Goal: Information Seeking & Learning: Learn about a topic

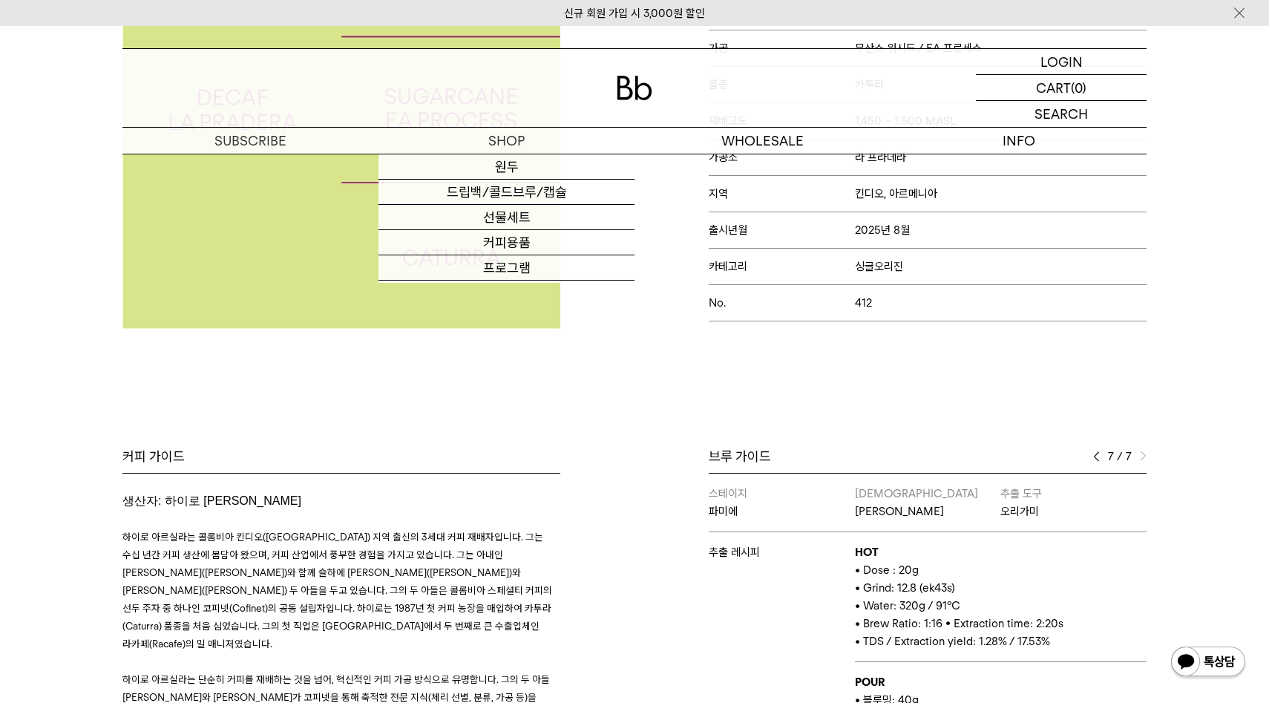
scroll to position [1475, 0]
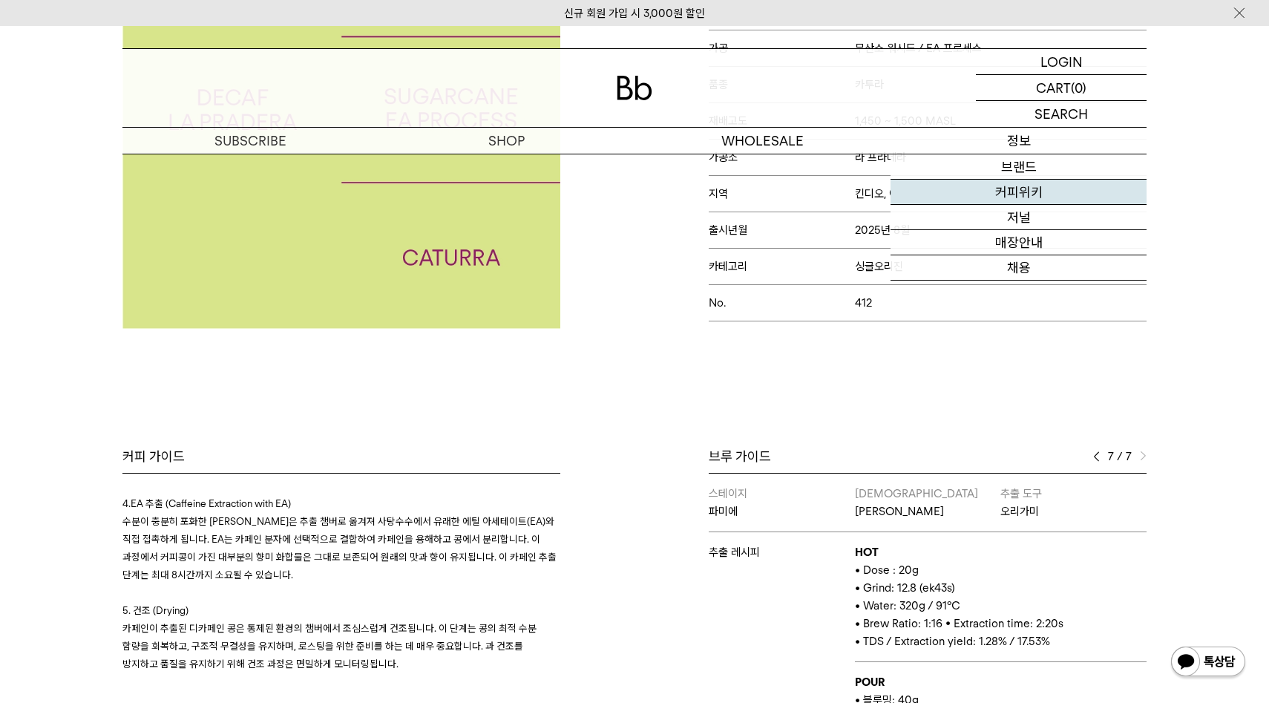
click at [1041, 185] on link "커피위키" at bounding box center [1018, 192] width 256 height 25
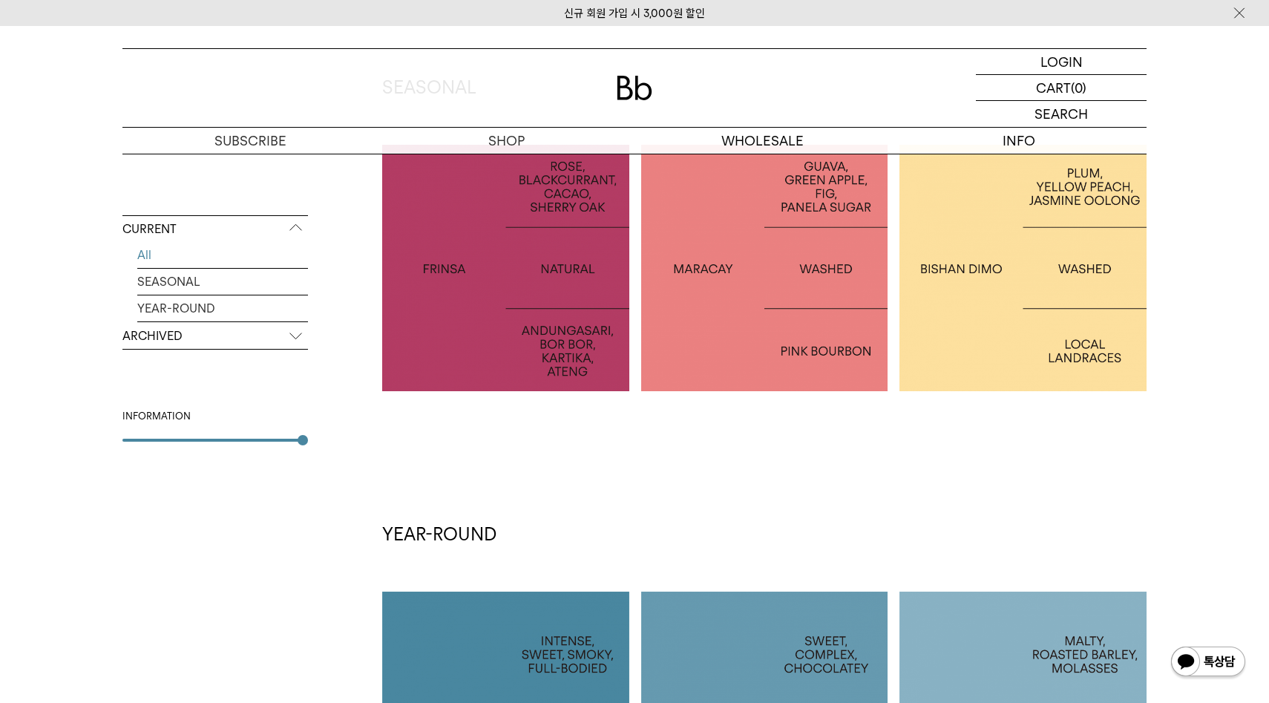
scroll to position [314, 0]
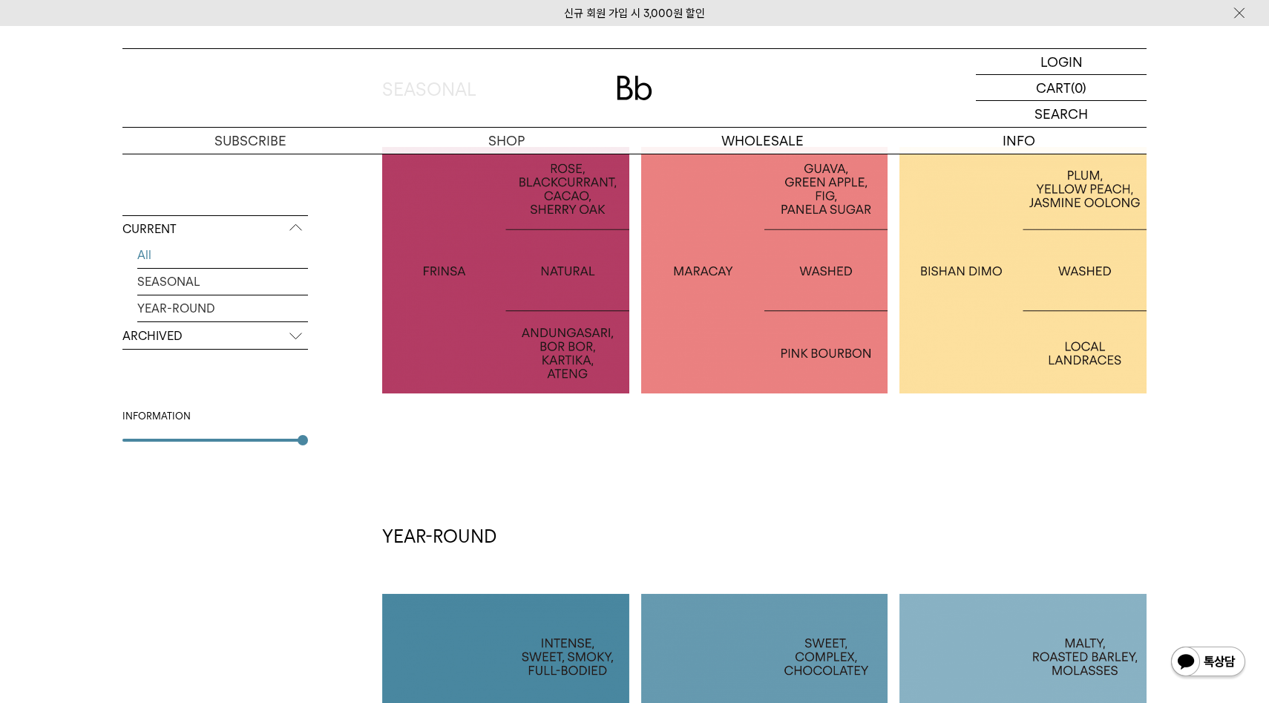
click at [591, 361] on div at bounding box center [505, 270] width 247 height 247
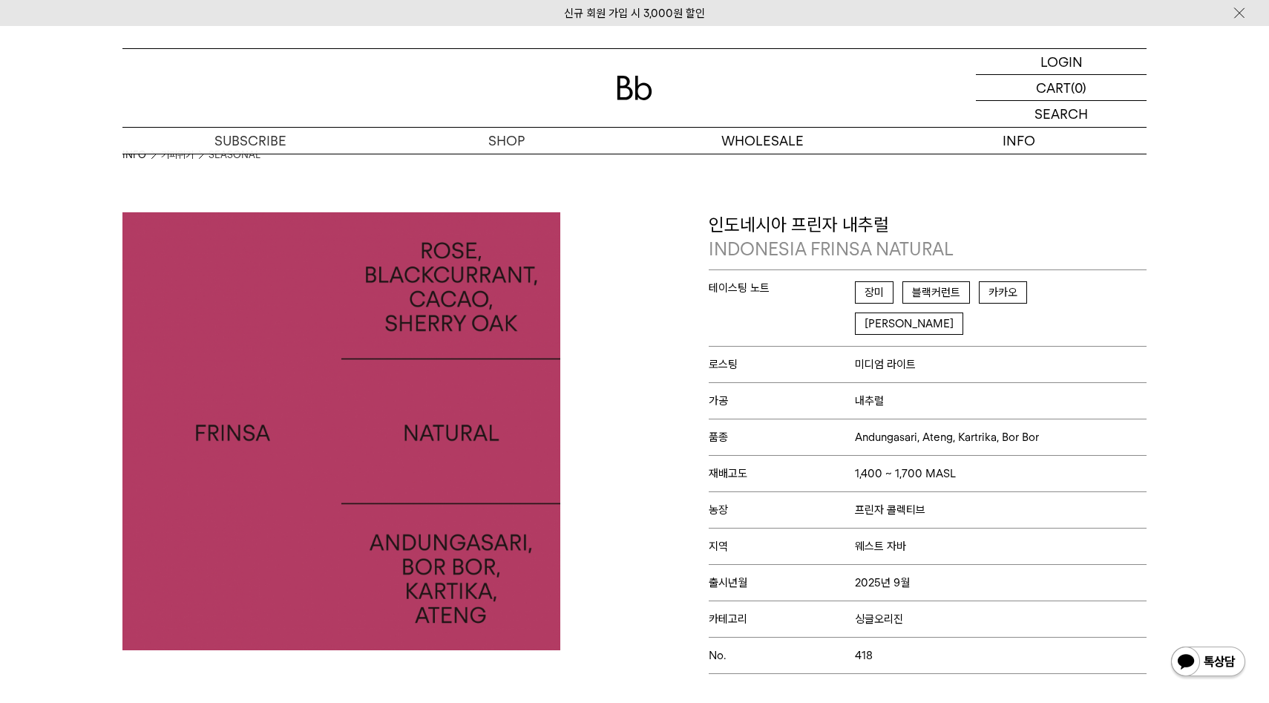
scroll to position [20, 0]
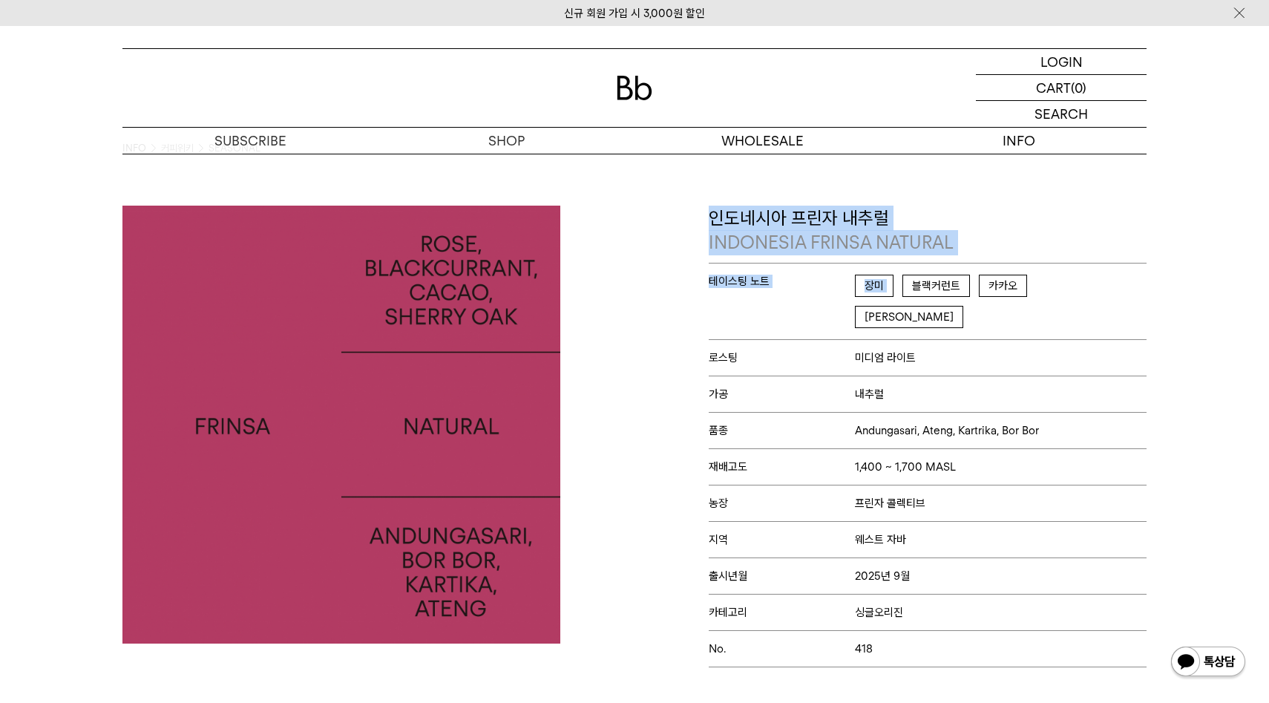
drag, startPoint x: 710, startPoint y: 217, endPoint x: 916, endPoint y: 272, distance: 213.0
click at [916, 272] on div "인도네시아 프린자 내추럴 INDONESIA FRINSA NATURAL 테이스팅 노트 장미 블랙커런트 카카오 셰리오크 로스팅 미디엄 라이트 가공…" at bounding box center [928, 437] width 438 height 462
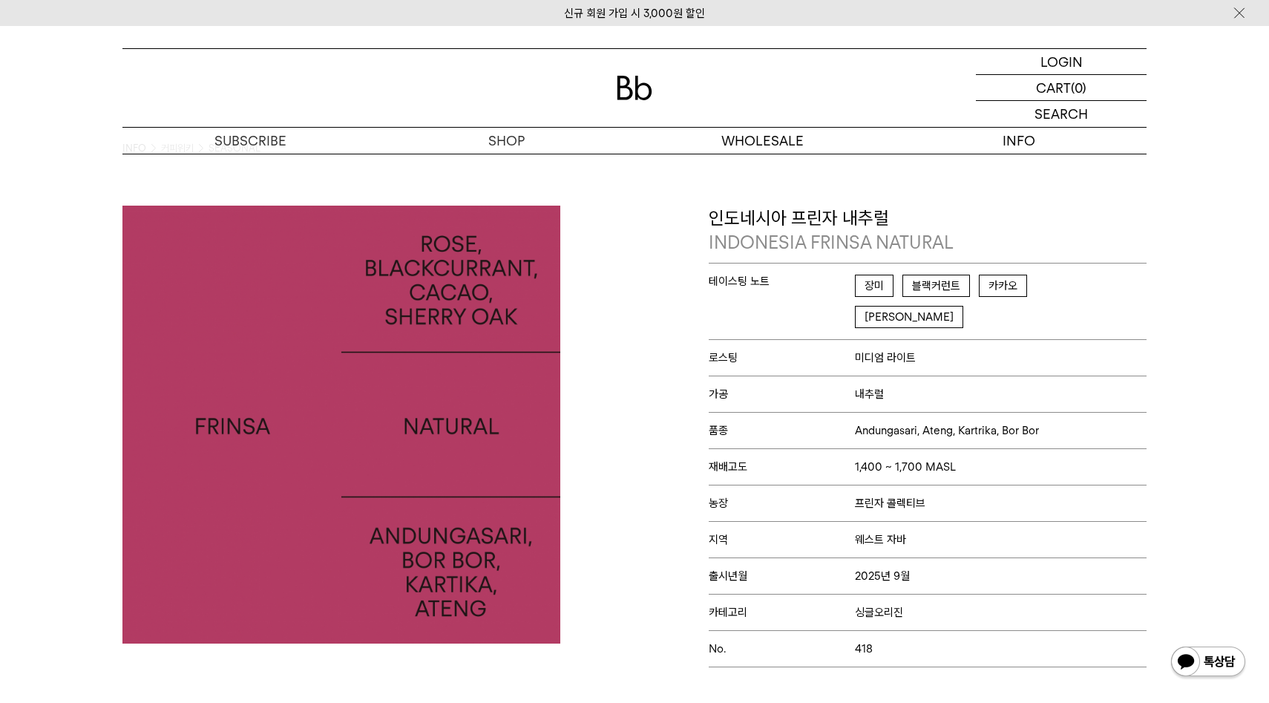
click at [673, 329] on div "인도네시아 프린자 내추럴 INDONESIA FRINSA NATURAL 테이스팅 노트 장미 블랙커런트 카카오 셰리오크 로스팅 미디엄 라이트 가공…" at bounding box center [893, 437] width 519 height 462
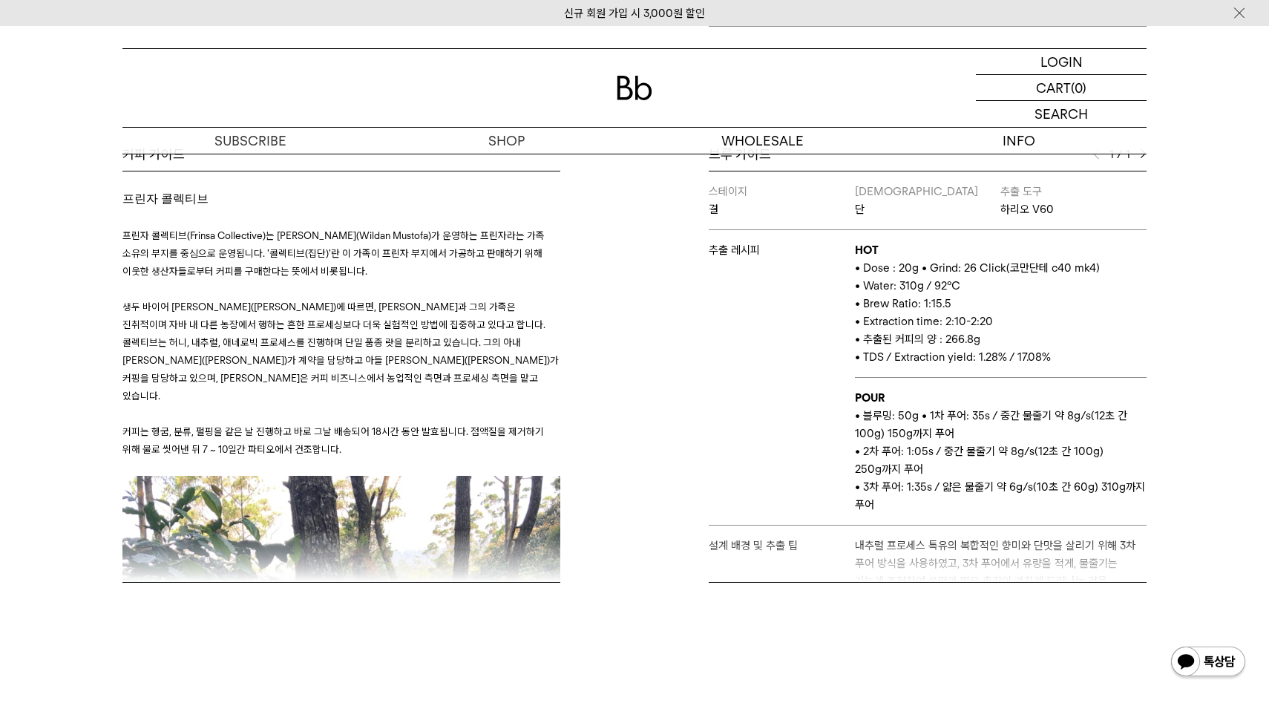
scroll to position [512, 0]
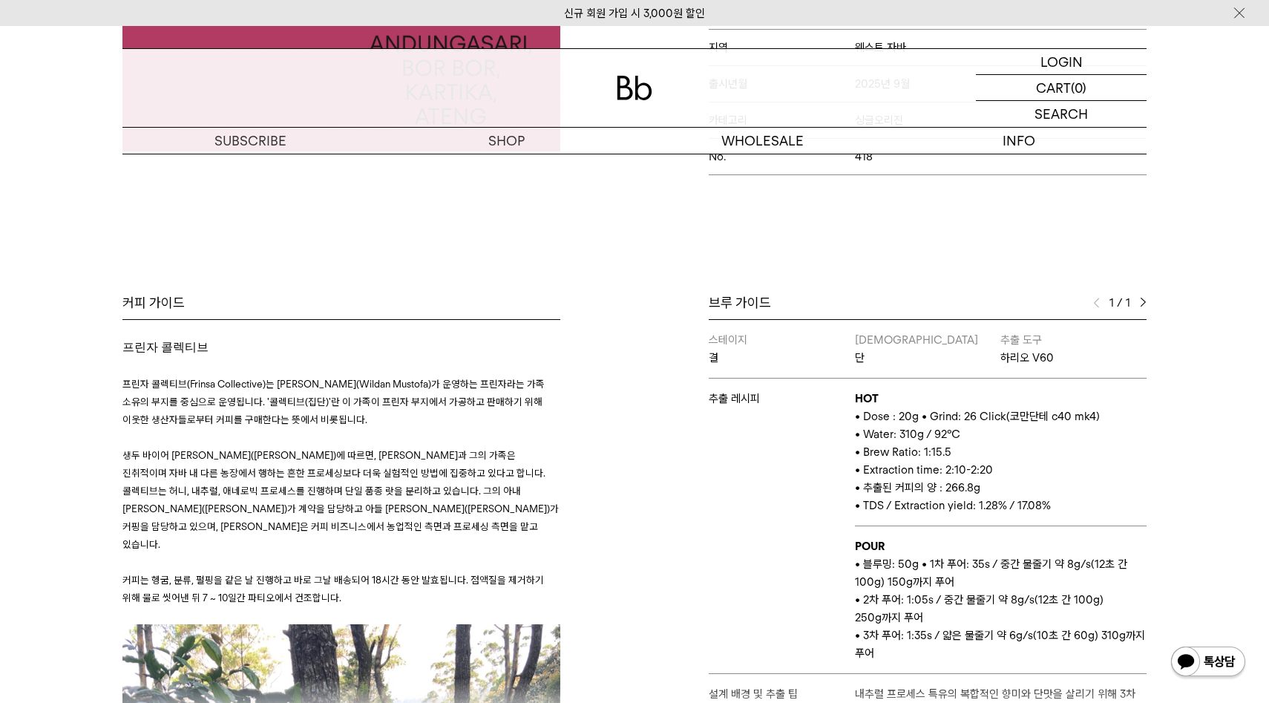
click at [1144, 298] on img at bounding box center [1143, 303] width 7 height 10
click at [1095, 298] on img at bounding box center [1096, 303] width 7 height 10
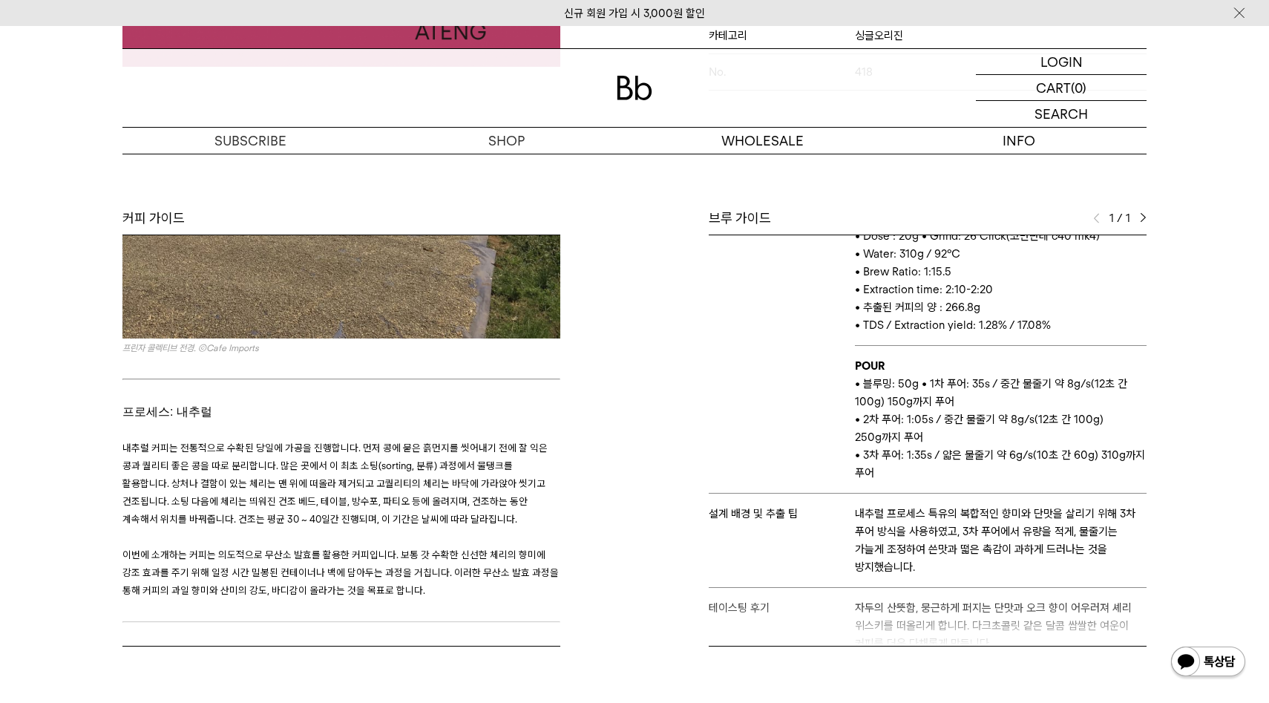
scroll to position [1435, 0]
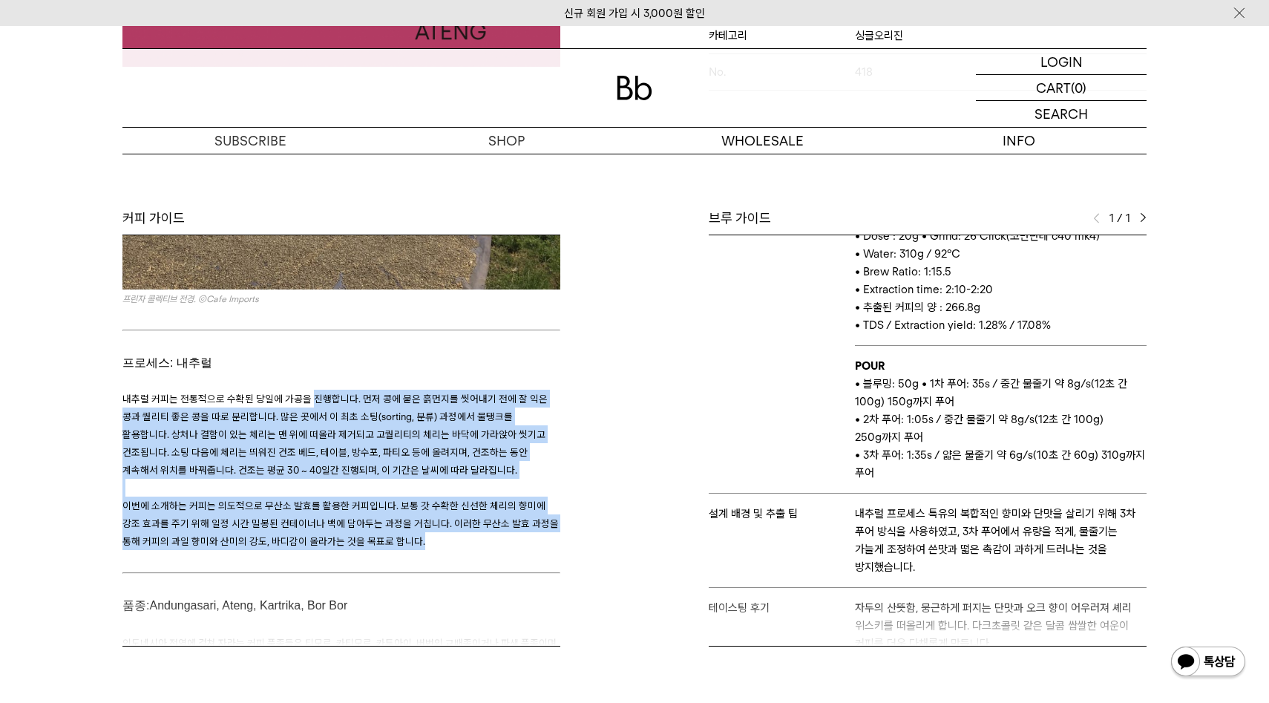
drag, startPoint x: 308, startPoint y: 355, endPoint x: 535, endPoint y: 483, distance: 260.5
click at [535, 485] on h3 "내추럴 커피는 전통적으로 수확된 당일에 가공을 진행합니다. 먼저 콩에 묻은 흙먼지를 씻어내기 전에 잘 익은 콩과 퀄리티 좋은 콩을 따로 분리합…" at bounding box center [341, 470] width 438 height 196
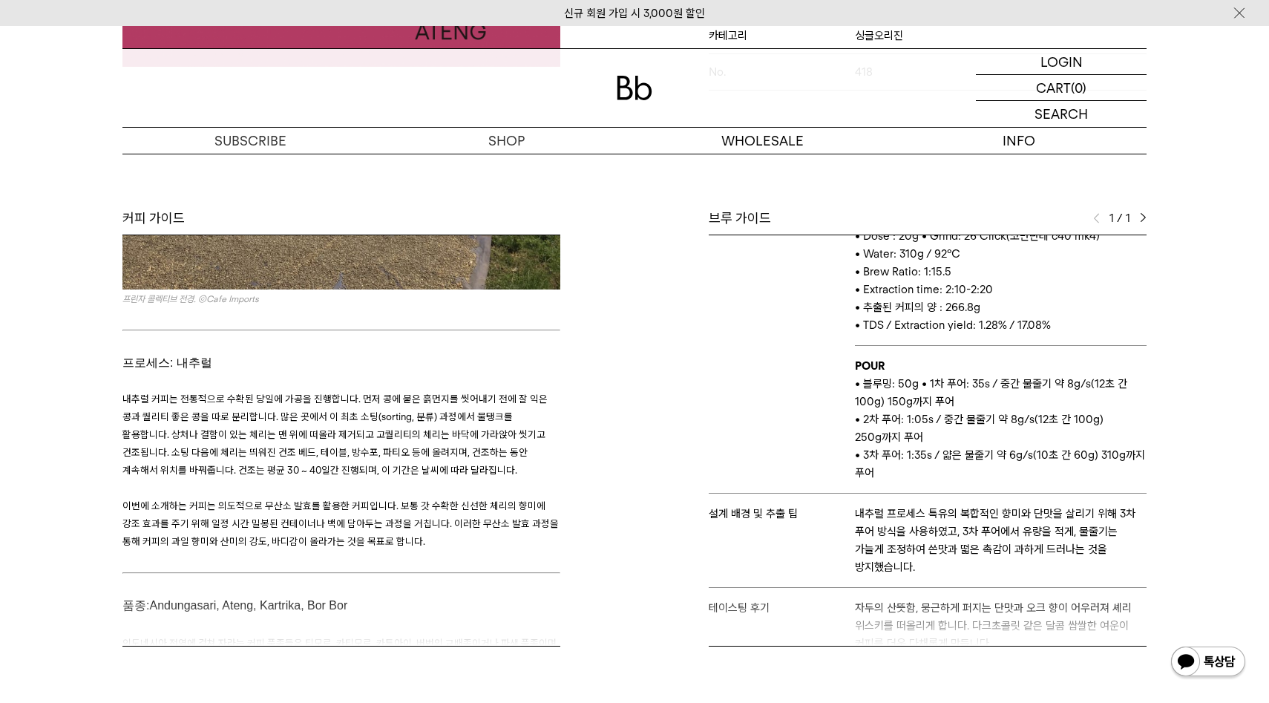
click at [522, 572] on h3 "﻿" at bounding box center [341, 583] width 438 height 23
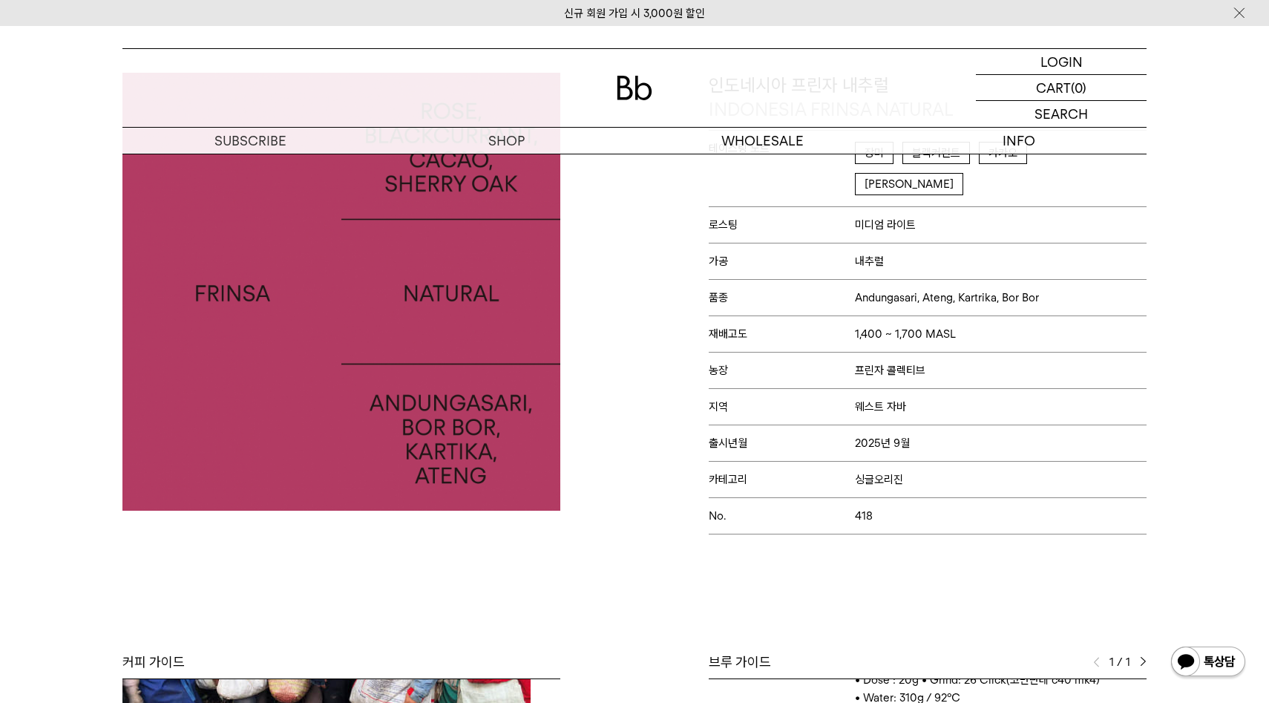
scroll to position [0, 0]
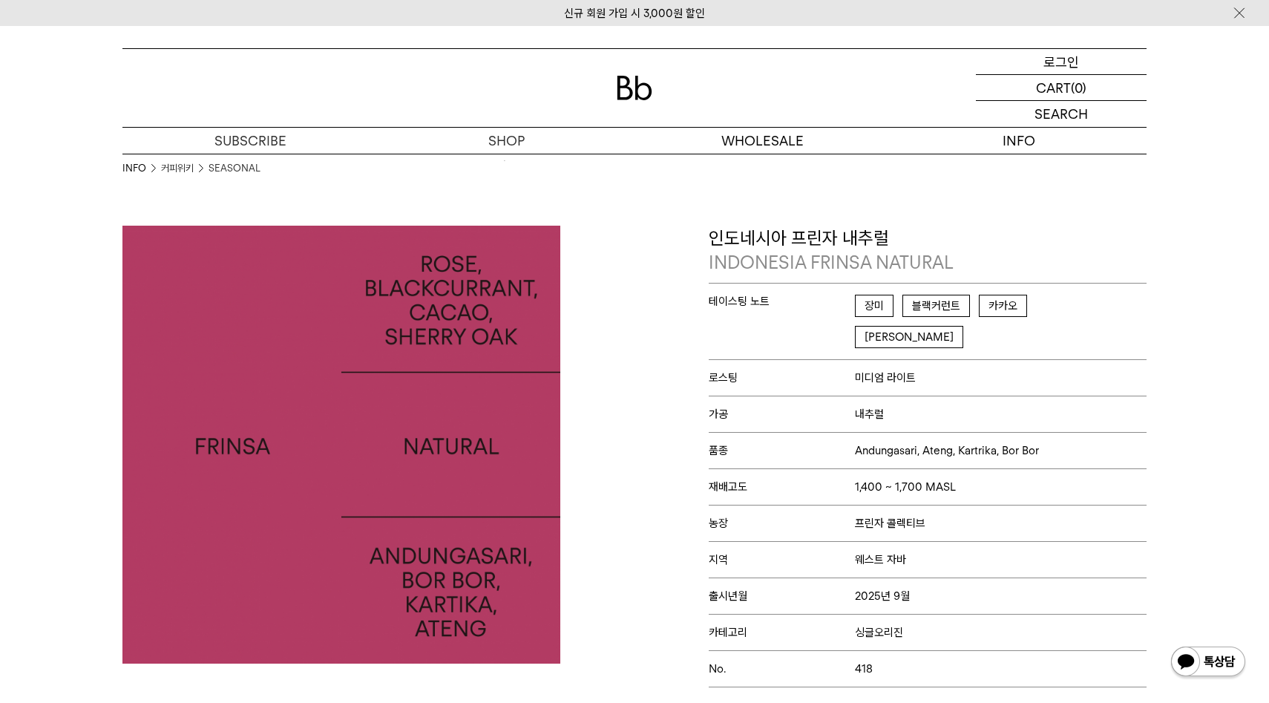
click at [1056, 63] on p "로그인" at bounding box center [1061, 61] width 36 height 25
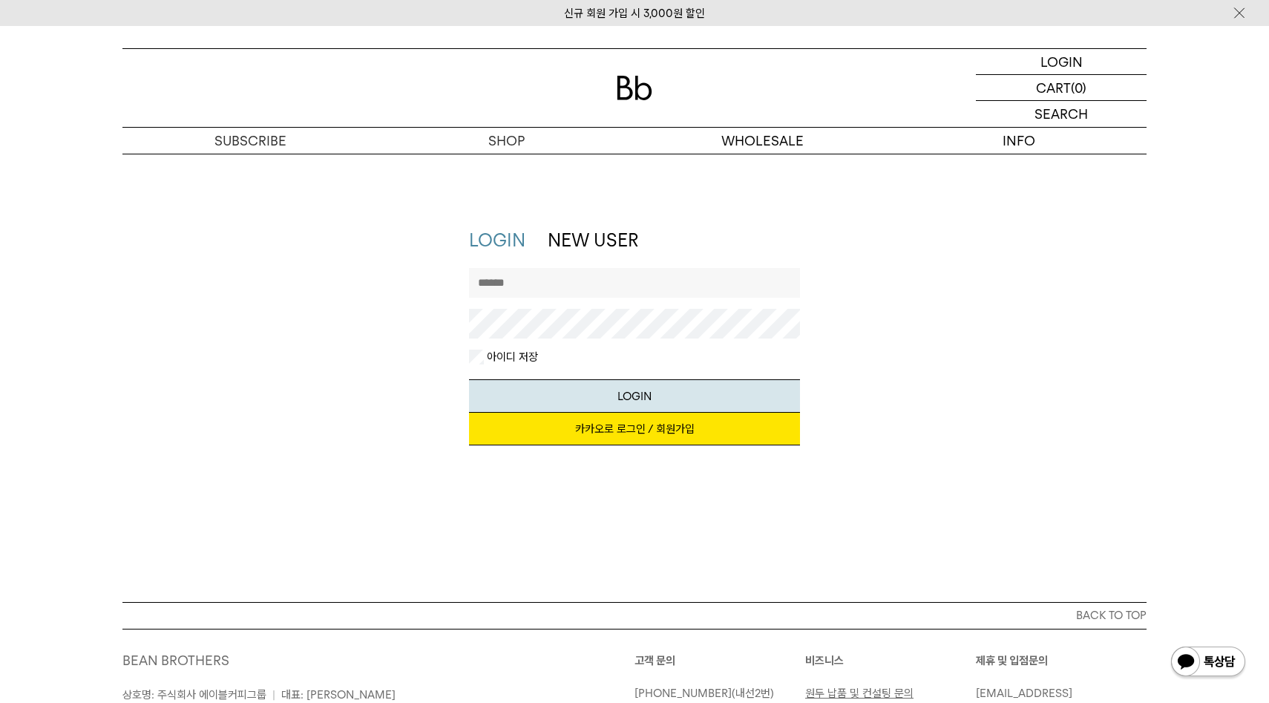
type input "**********"
click at [626, 384] on button "LOGIN" at bounding box center [635, 395] width 332 height 33
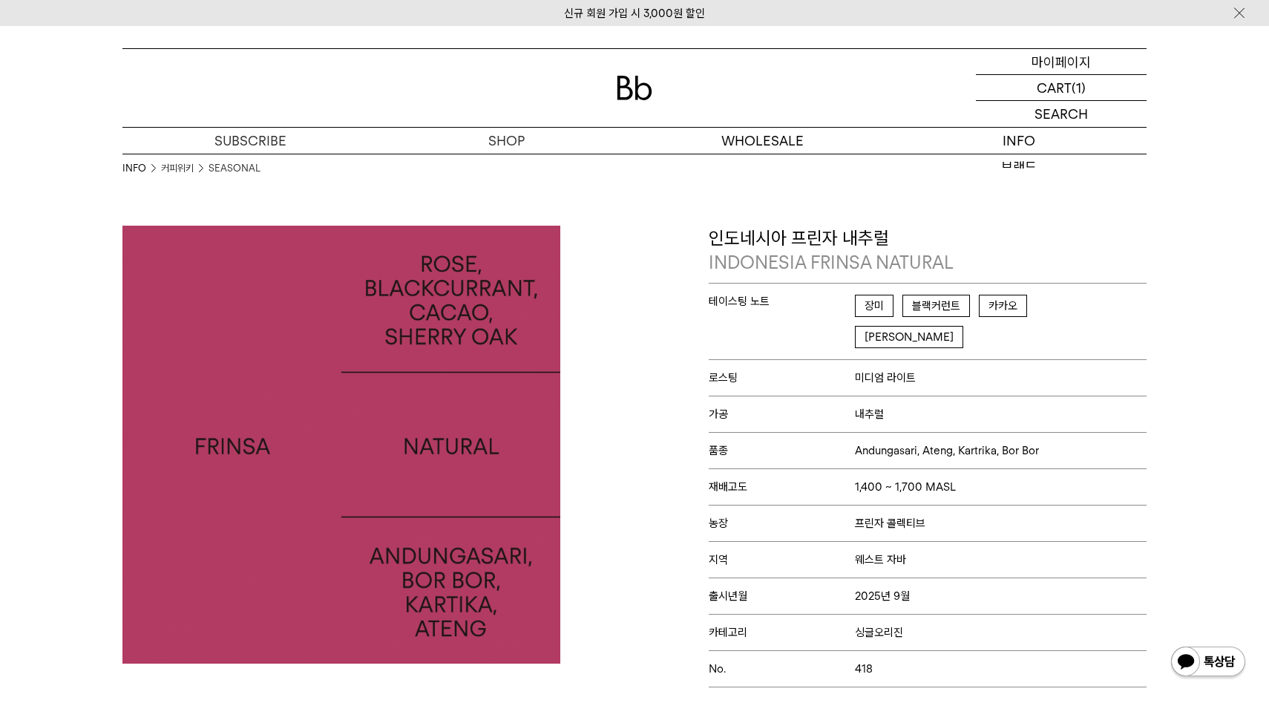
click at [1054, 71] on p "마이페이지" at bounding box center [1060, 61] width 59 height 25
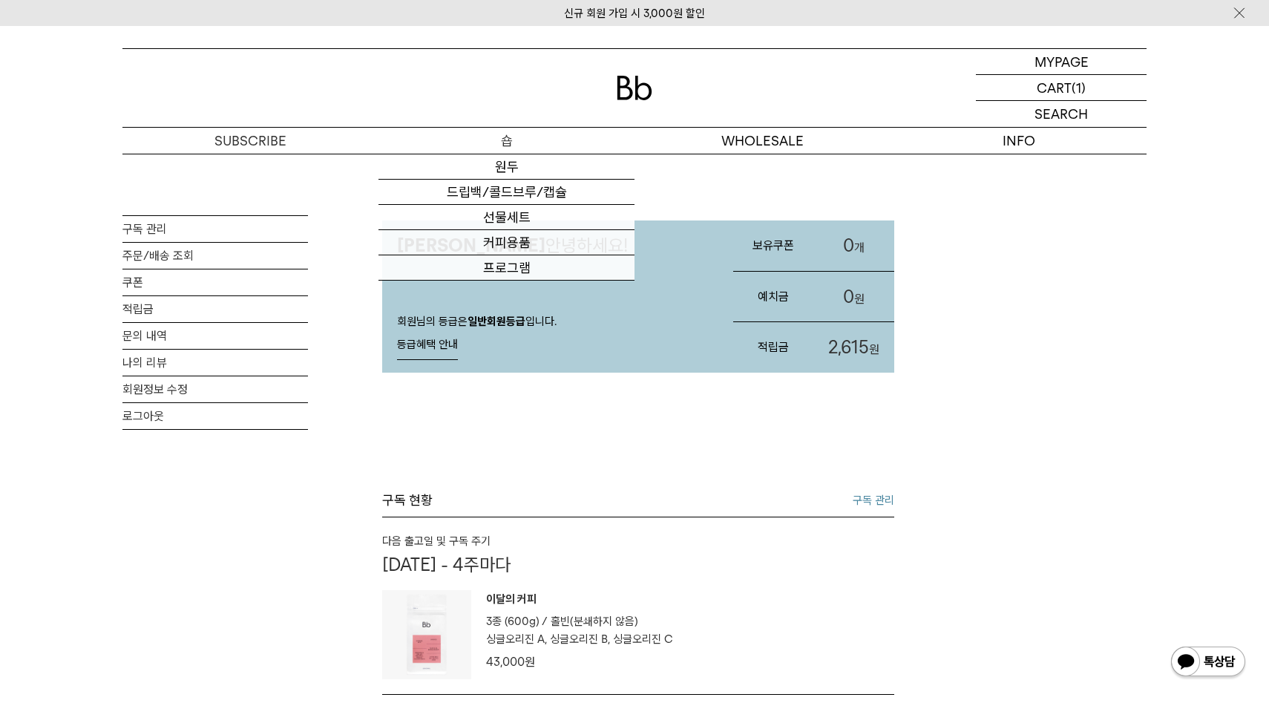
click at [496, 133] on p "숍" at bounding box center [506, 141] width 256 height 26
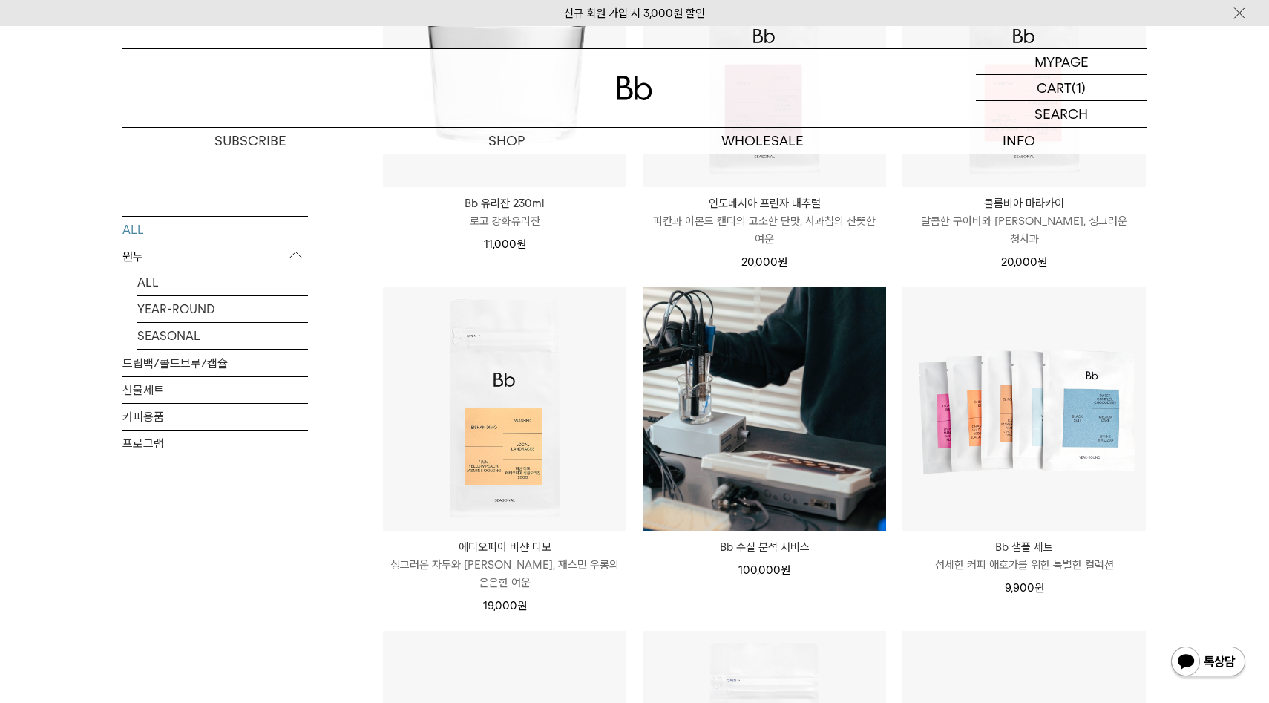
scroll to position [1031, 0]
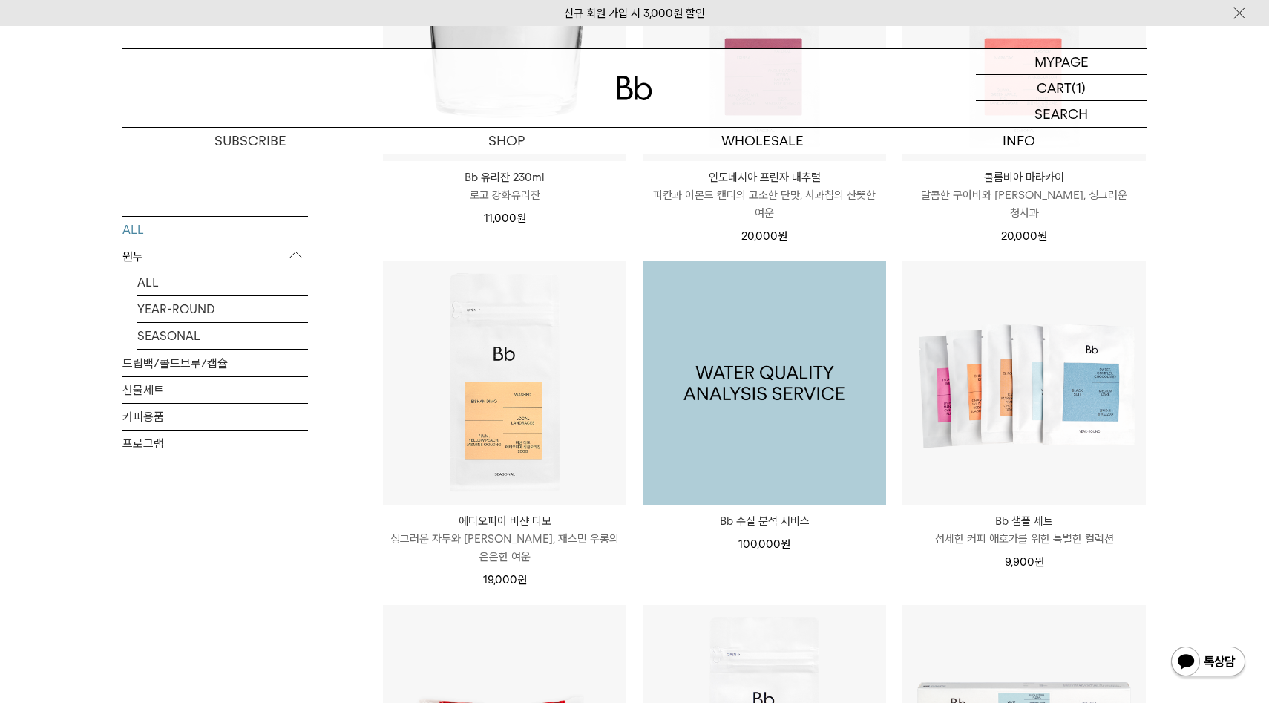
click at [830, 400] on img at bounding box center [764, 382] width 243 height 243
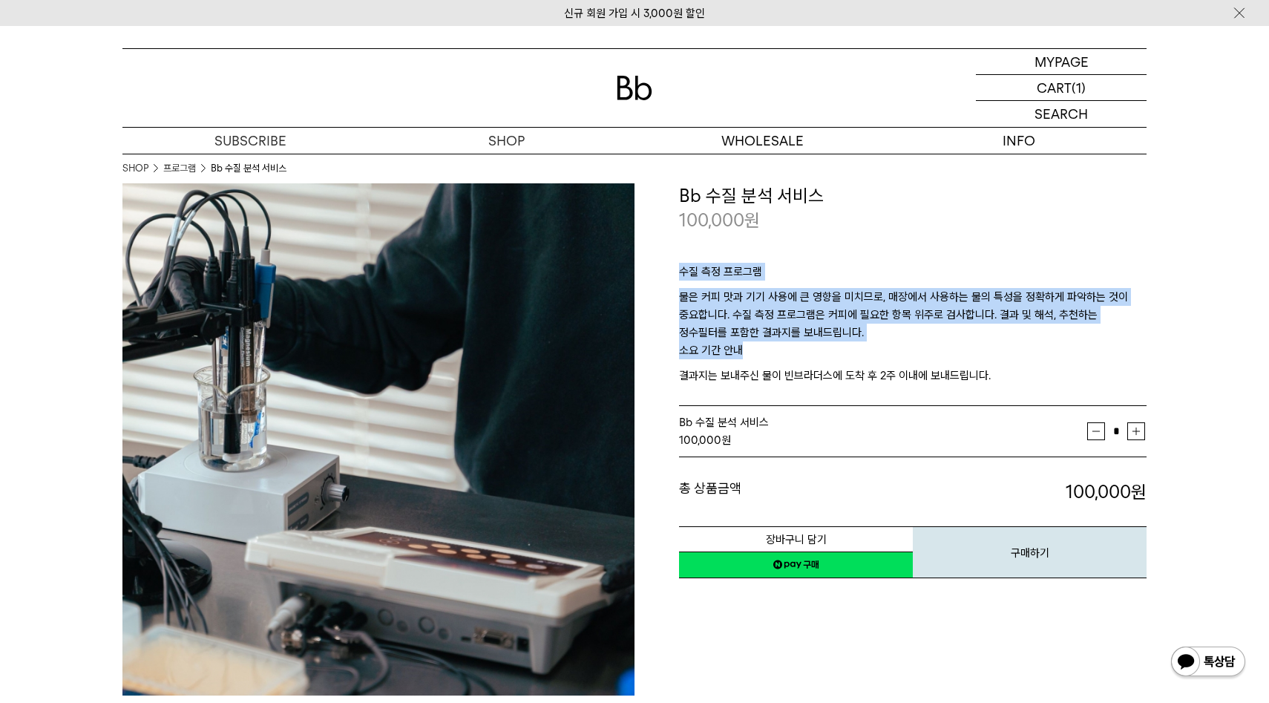
drag, startPoint x: 680, startPoint y: 269, endPoint x: 815, endPoint y: 350, distance: 156.4
click at [812, 350] on div "수질 측정 프로그램 물은 커피 맛과 기기 사용에 큰 영향을 미치므로, 매장에서 사용하는 물의 특성을 정확하게 파악하는 것이 중요합니다. 수질 …" at bounding box center [913, 320] width 468 height 174
click at [814, 268] on p "수질 측정 프로그램" at bounding box center [913, 275] width 468 height 25
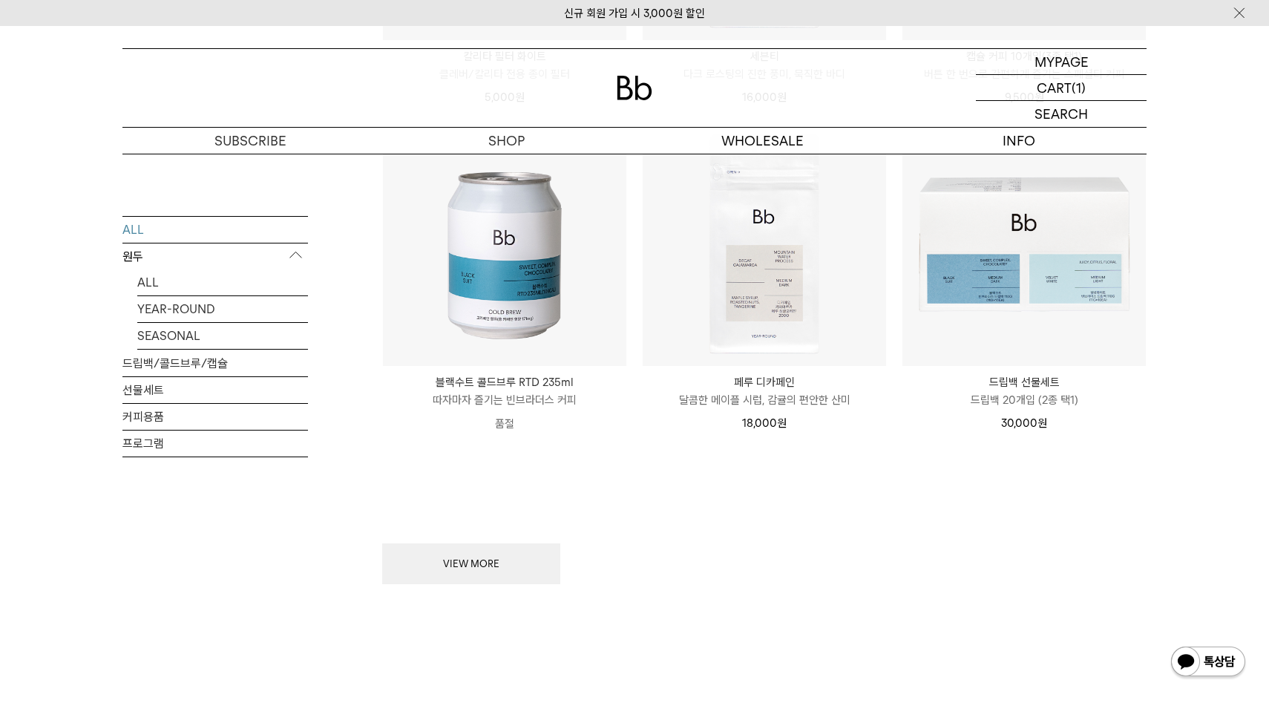
scroll to position [1897, 0]
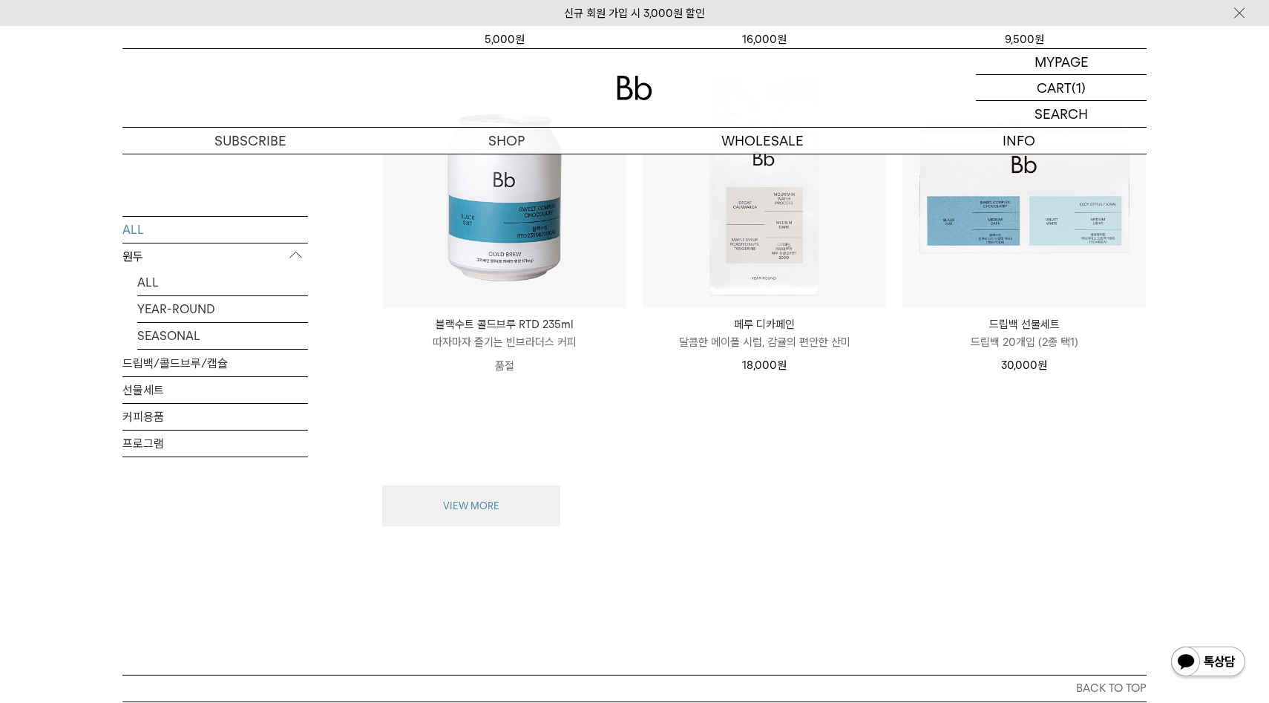
click at [527, 485] on button "VIEW MORE" at bounding box center [471, 506] width 178 height 42
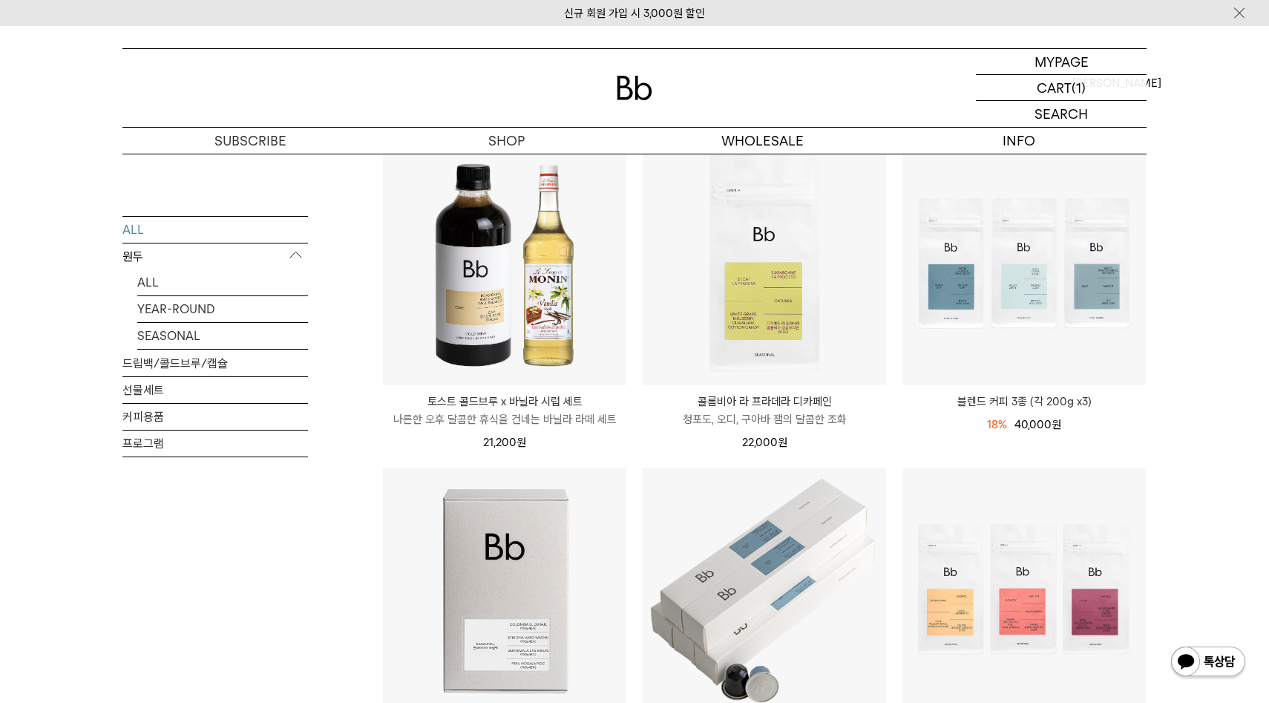
scroll to position [172, 0]
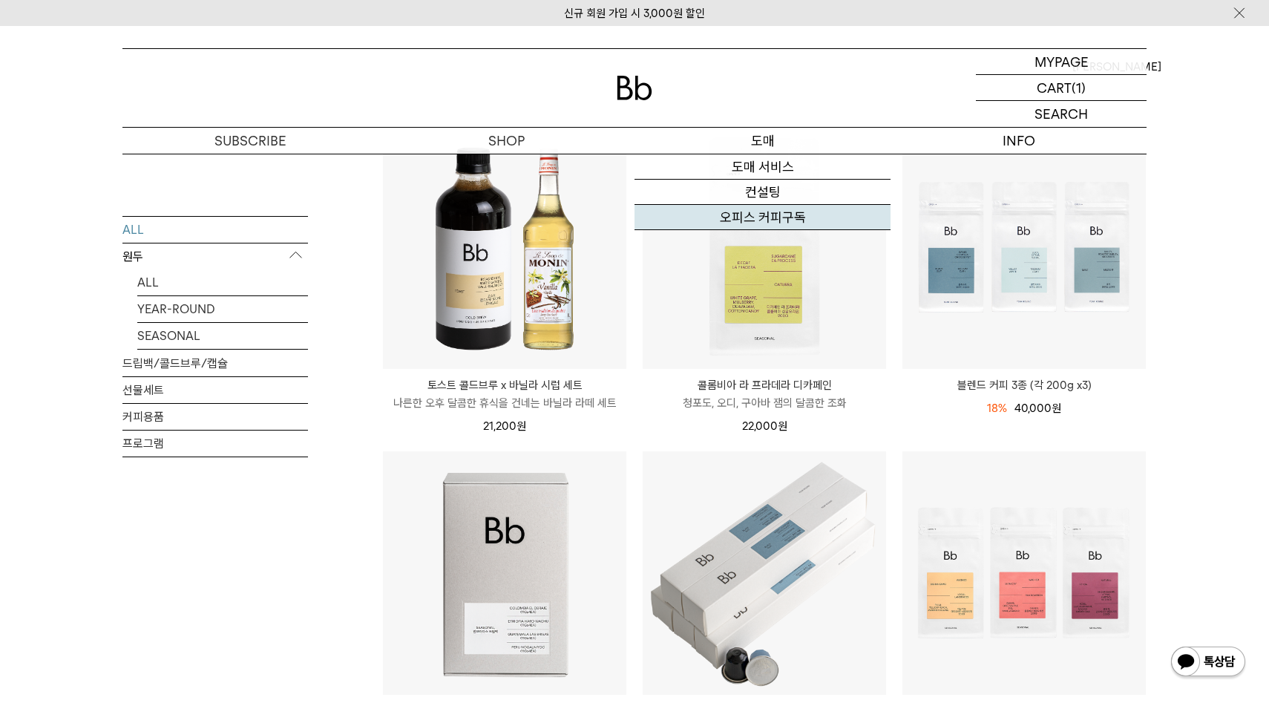
click at [765, 210] on link "오피스 커피구독" at bounding box center [762, 217] width 256 height 25
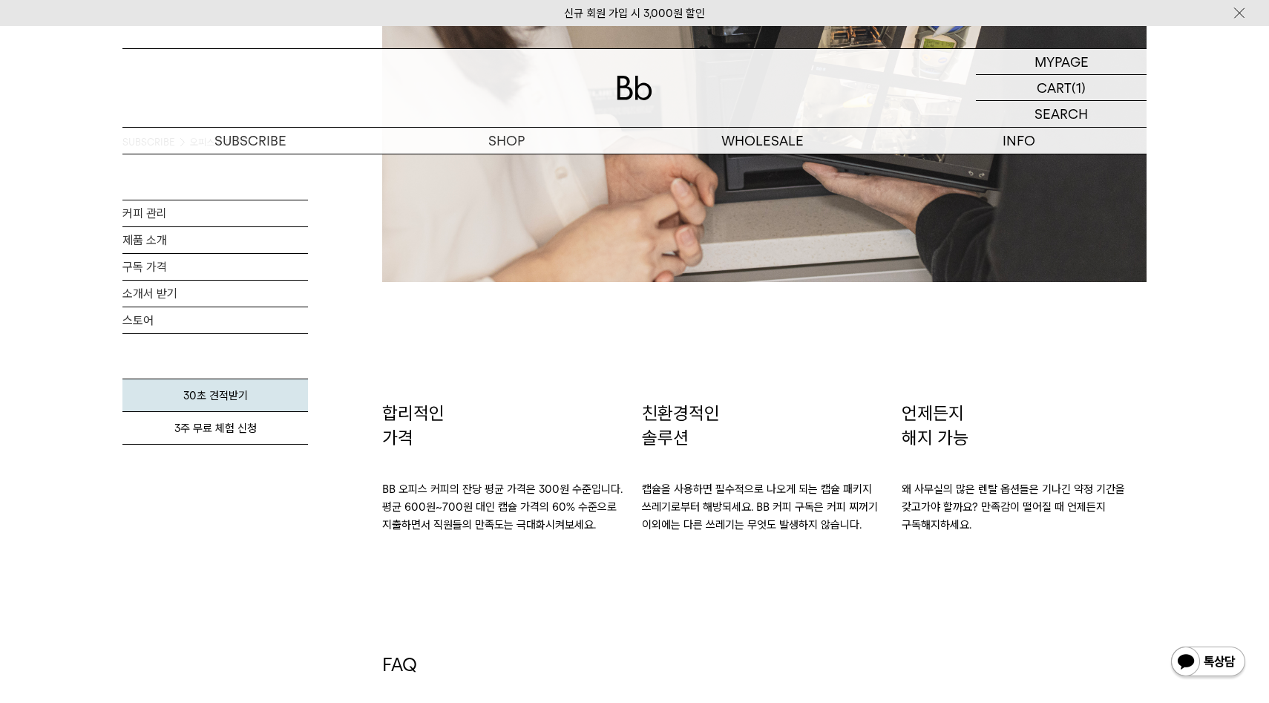
scroll to position [2378, 0]
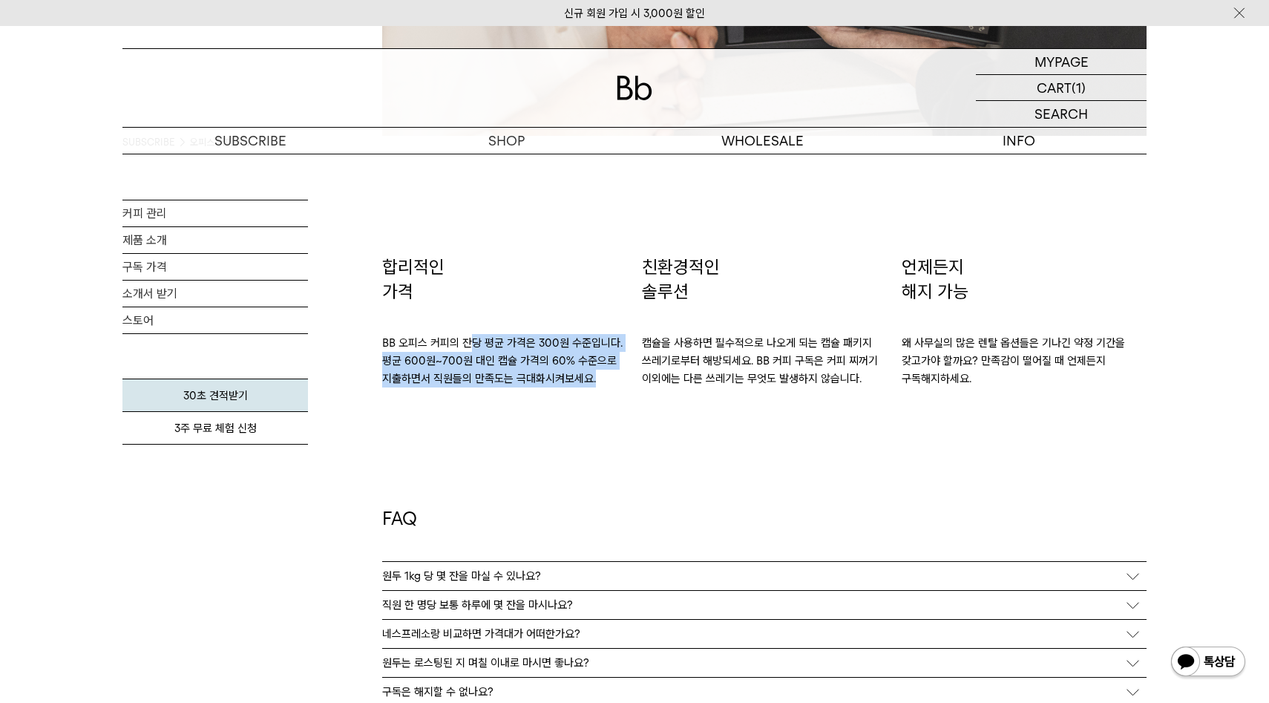
drag, startPoint x: 467, startPoint y: 344, endPoint x: 606, endPoint y: 370, distance: 141.2
click at [606, 370] on p "BB 오피스 커피의 잔당 평균 가격은 300원 수준입니다. 평균 600원~700원 대인 캡슐 가격의 60% 수준으로 지출하면서 직원들의 만족도…" at bounding box center [504, 345] width 245 height 83
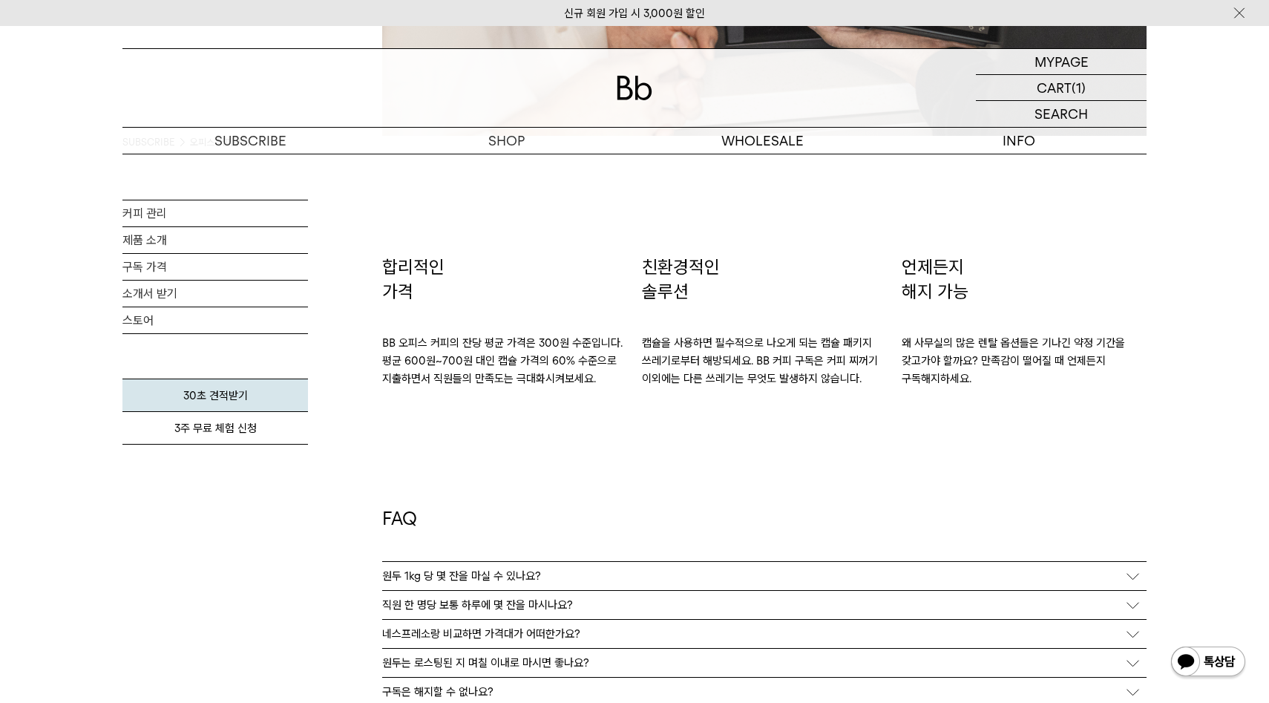
click at [722, 369] on p "캡슐을 사용하면 필수적으로 나오게 되는 캡슐 패키지 쓰레기로부터 해방되세요. BB 커피 구독은 커피 찌꺼기 이외에는 다른 쓰레기는 무엇도 발생…" at bounding box center [764, 345] width 245 height 83
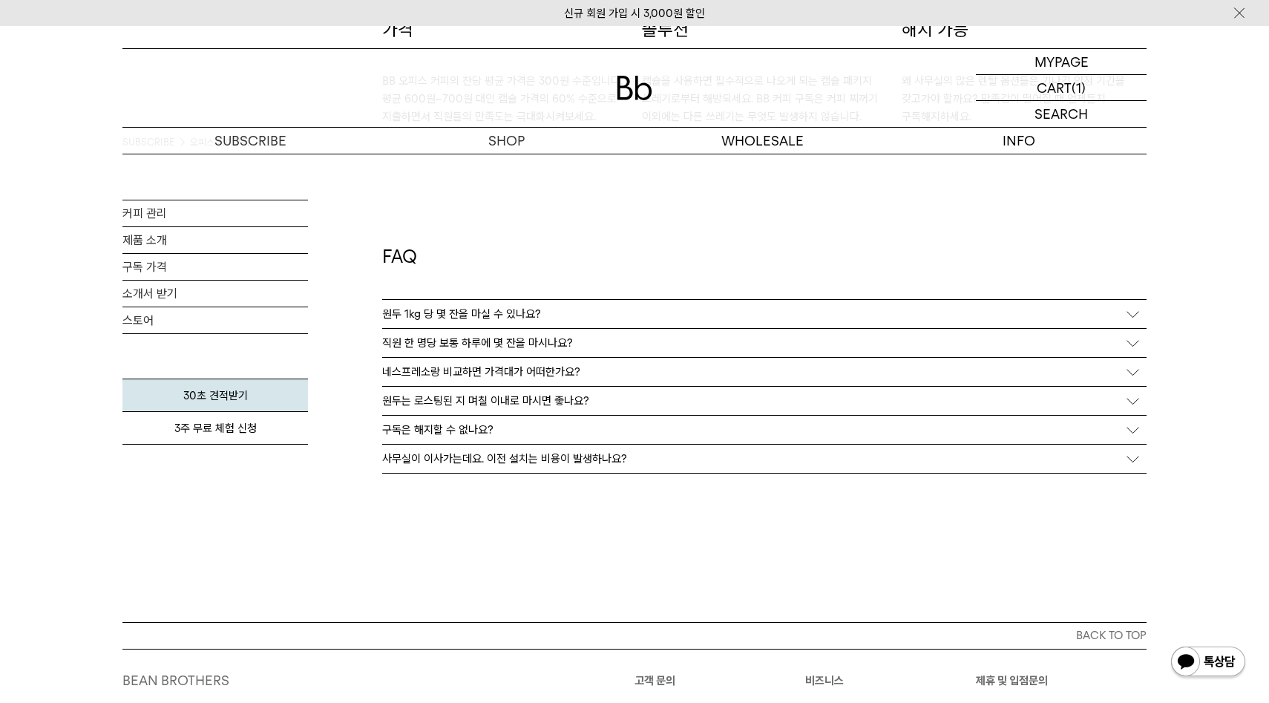
click at [527, 379] on div "네스프레소랑 비교하면 가격대가 어떠한가요?" at bounding box center [764, 372] width 764 height 28
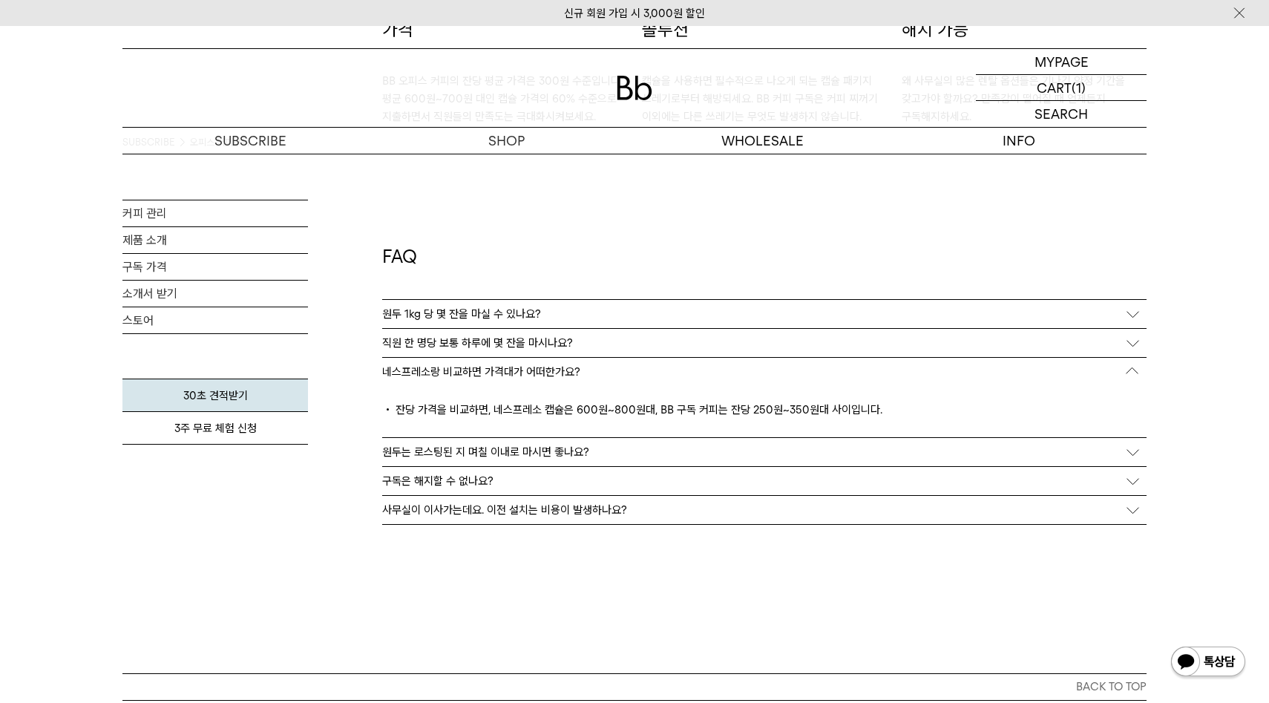
click at [527, 378] on div "네스프레소랑 비교하면 가격대가 어떠한가요?" at bounding box center [764, 372] width 764 height 28
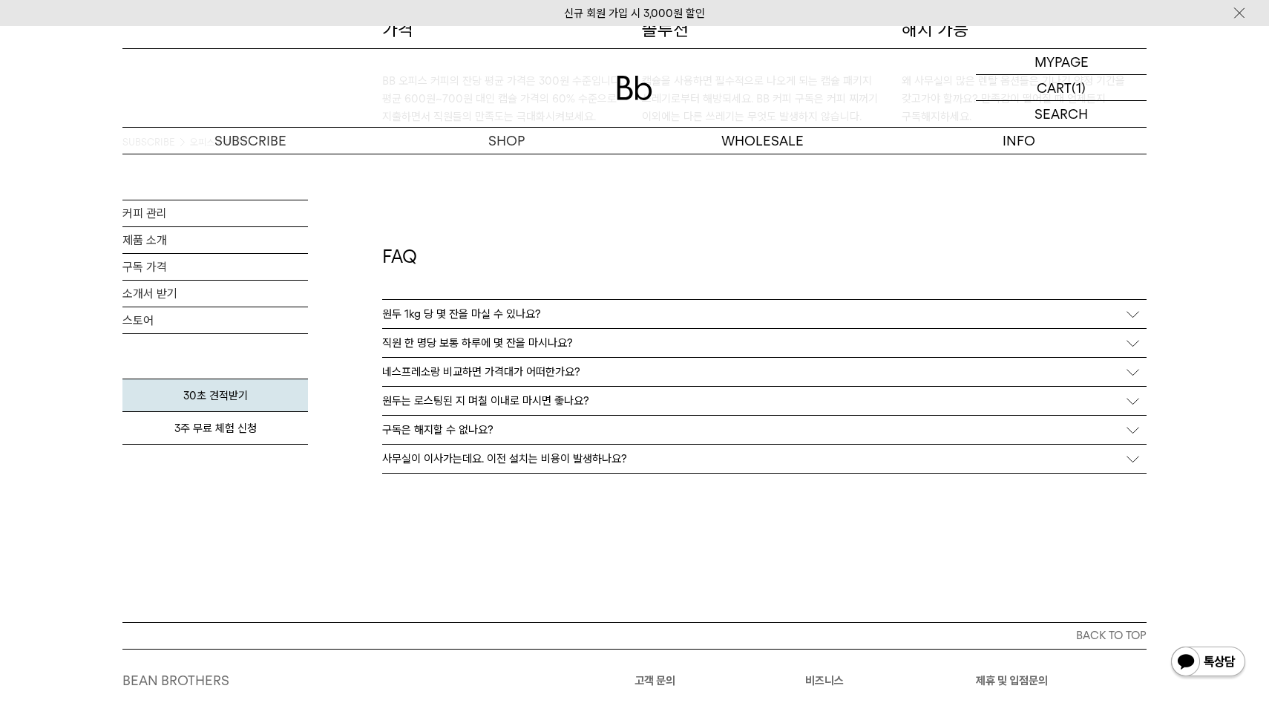
click at [521, 464] on p "사무실이 이사가는데요. 이전 설치는 비용이 발생하나요?" at bounding box center [504, 458] width 245 height 13
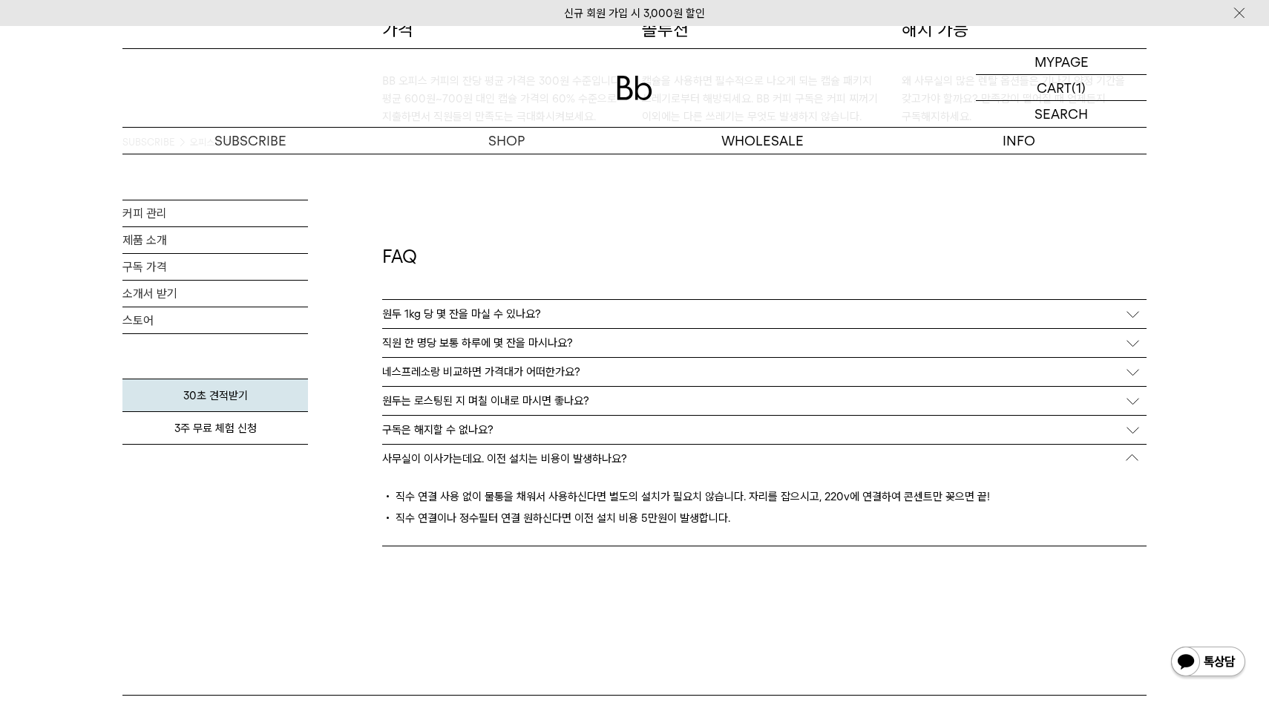
click at [521, 464] on p "사무실이 이사가는데요. 이전 설치는 비용이 발생하나요?" at bounding box center [504, 458] width 245 height 13
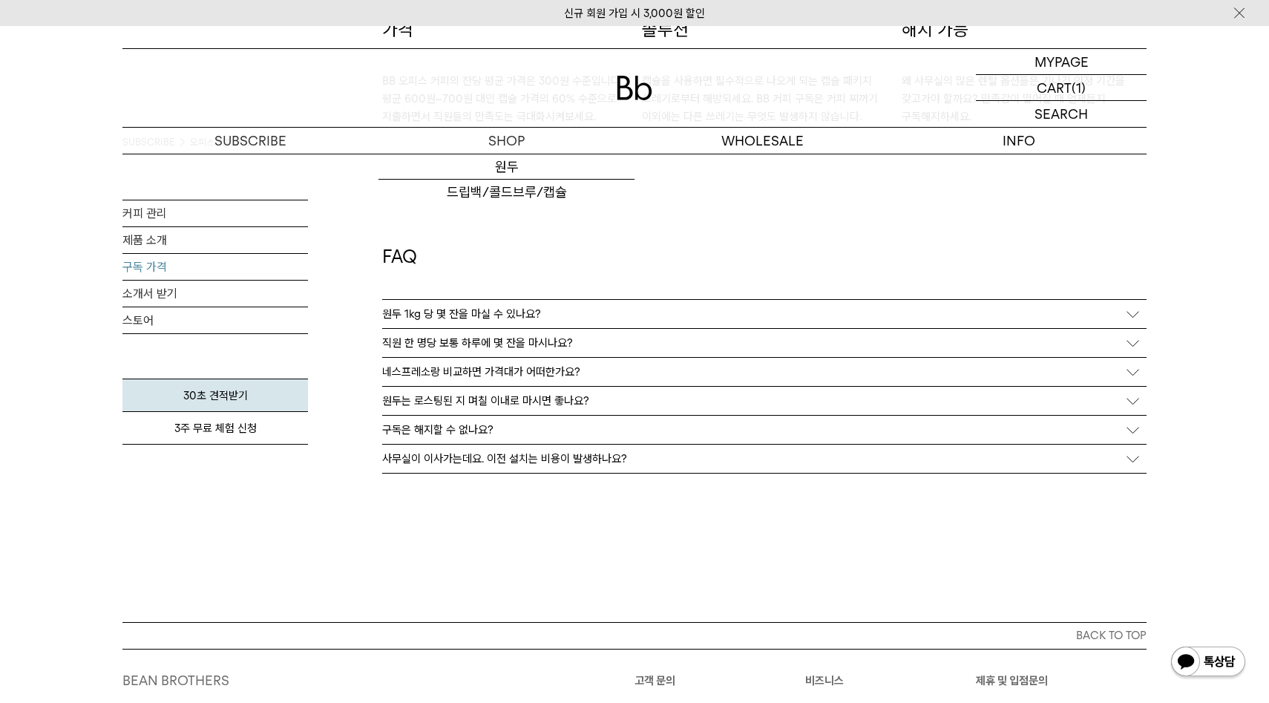
click at [249, 272] on link "구독 가격" at bounding box center [215, 267] width 186 height 26
